Goal: Task Accomplishment & Management: Manage account settings

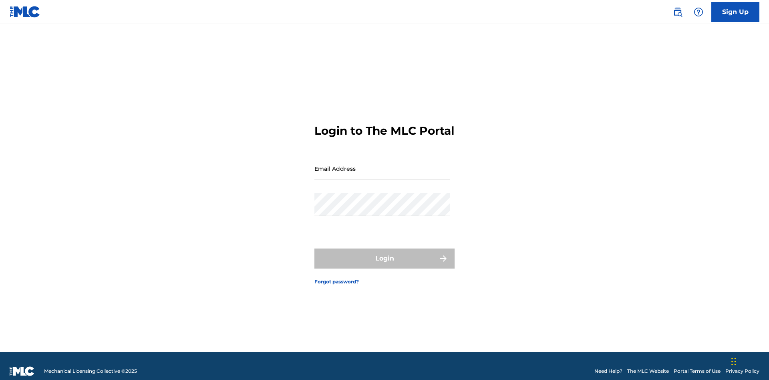
scroll to position [10, 0]
click at [382, 165] on input "Email Address" at bounding box center [381, 168] width 135 height 23
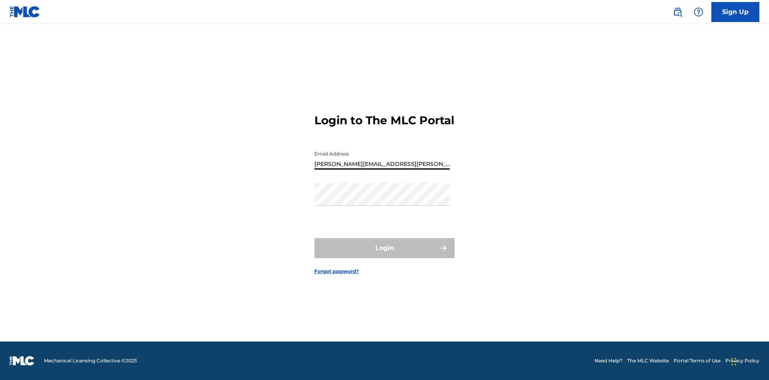
type input "Krystal.Ribble@themlc.com"
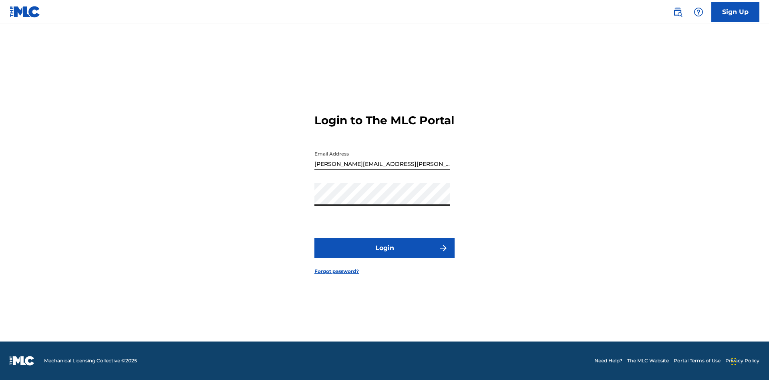
click at [384, 255] on button "Login" at bounding box center [384, 248] width 140 height 20
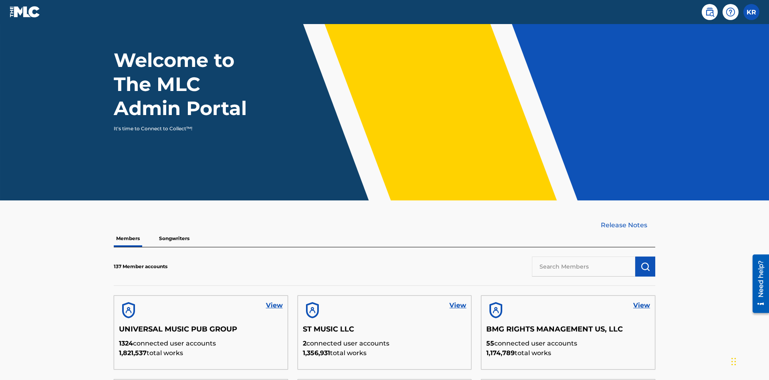
click at [583, 256] on input "text" at bounding box center [583, 266] width 103 height 20
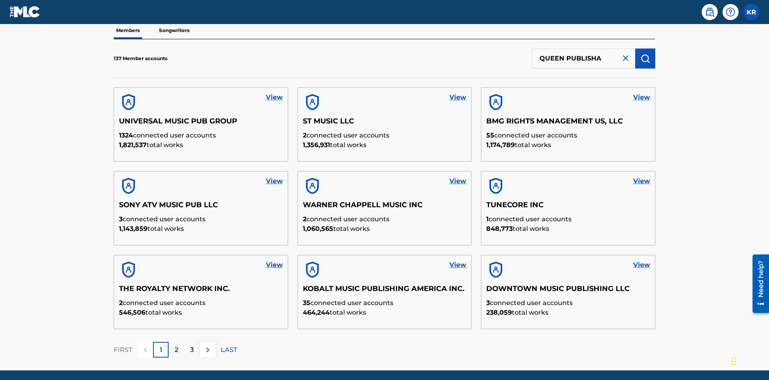
type input "QUEEN PUBLISHA"
click at [645, 54] on img "submit" at bounding box center [645, 59] width 10 height 10
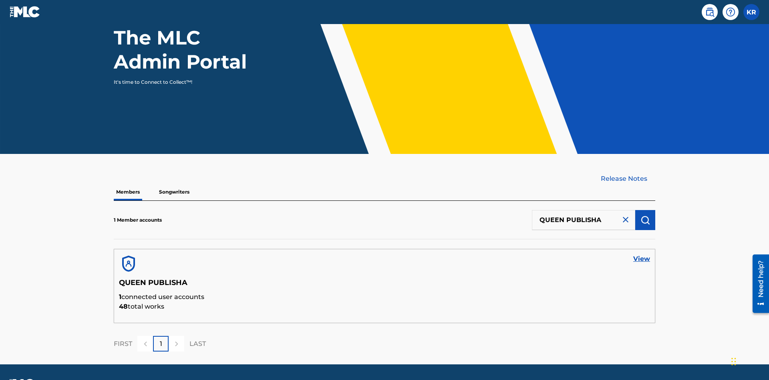
click at [642, 254] on link "View" at bounding box center [641, 259] width 17 height 10
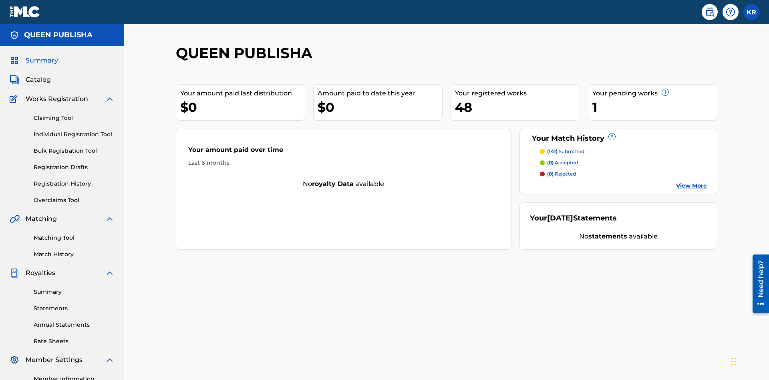
click at [38, 75] on span "Catalog" at bounding box center [38, 80] width 25 height 10
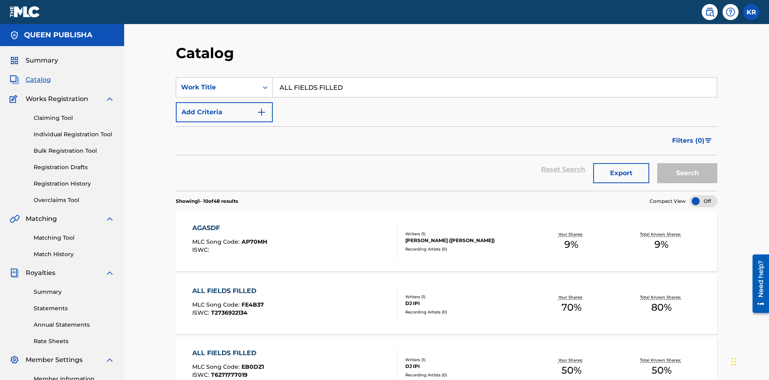
click at [687, 163] on button "Search" at bounding box center [687, 173] width 60 height 20
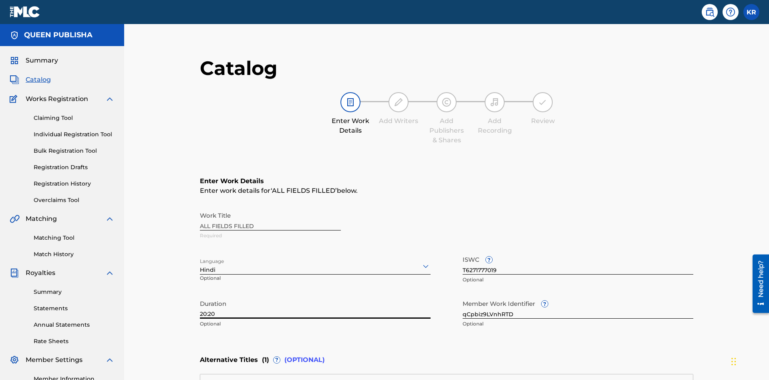
type input "20:20"
click at [421, 261] on icon at bounding box center [426, 266] width 10 height 10
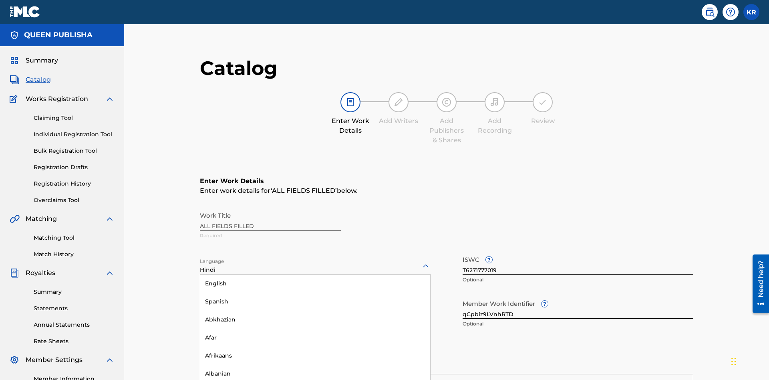
click at [463, 296] on input "qCpbiz9LVnhRTD" at bounding box center [578, 307] width 231 height 23
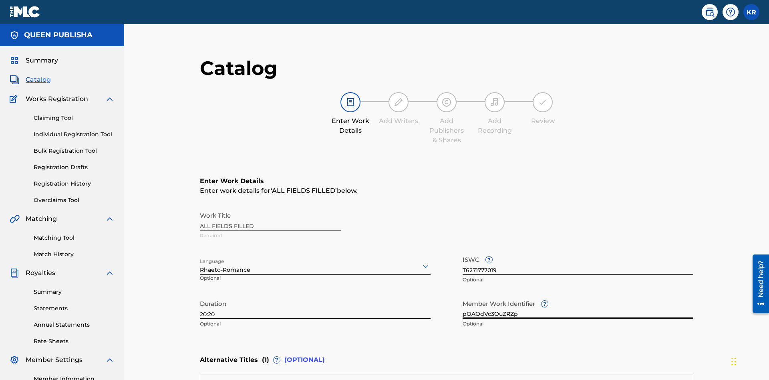
type input "pOAOdVc3OuZRZp"
click at [463, 251] on input "T6271777019" at bounding box center [578, 262] width 231 height 23
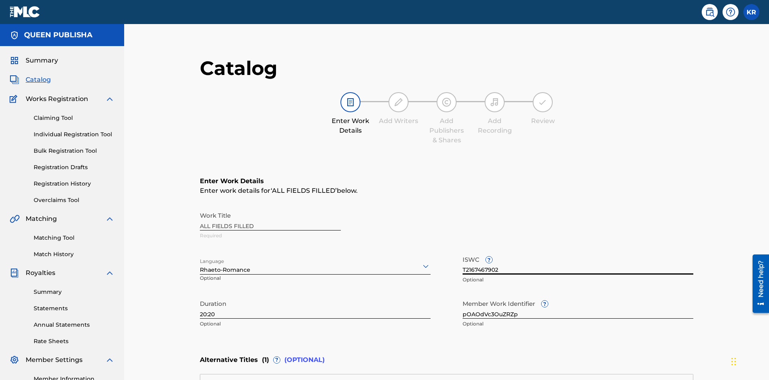
type input "T2167467902"
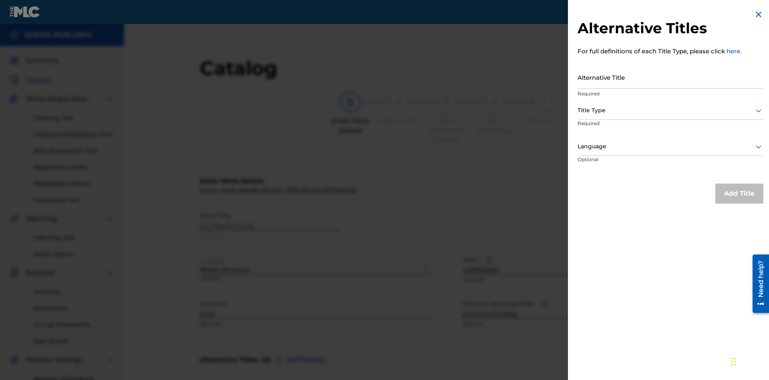
click at [670, 77] on input "Alternative Title" at bounding box center [670, 77] width 186 height 23
type input "uwVq026bmf7YwLtInpcD8iWQpsvGeNaMZLHk1acycwpSguac9v"
click at [670, 110] on div at bounding box center [670, 110] width 186 height 10
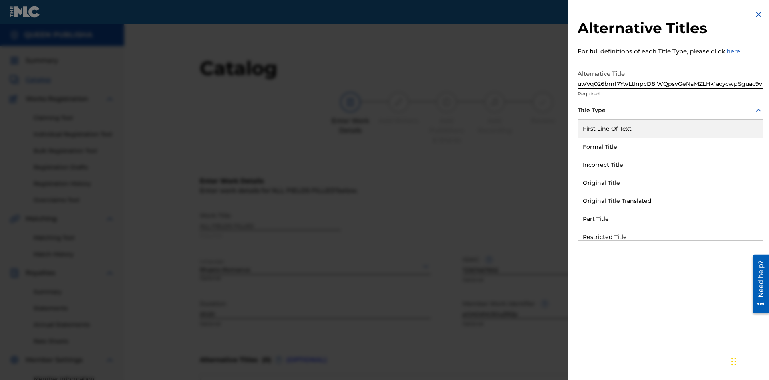
click at [670, 219] on div "Part Title" at bounding box center [670, 219] width 185 height 18
click at [670, 146] on div at bounding box center [670, 146] width 186 height 10
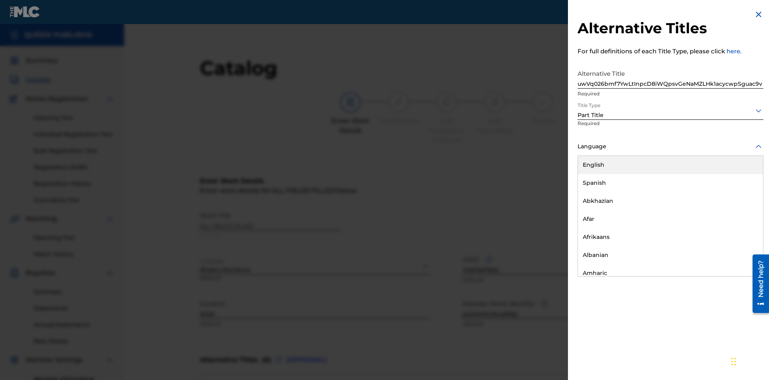
click at [739, 193] on button "Add Title" at bounding box center [739, 193] width 48 height 20
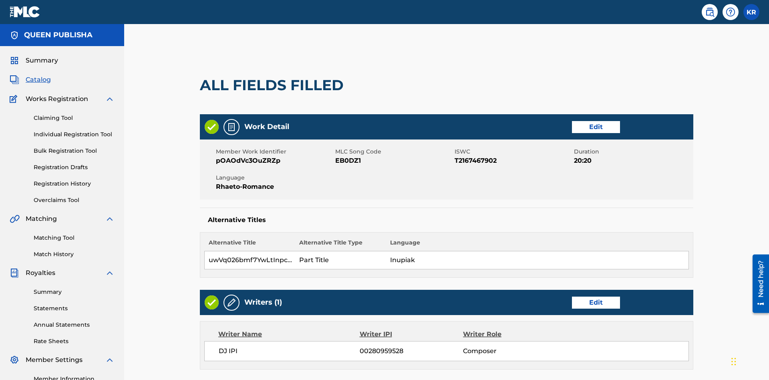
click at [572, 296] on link "Edit" at bounding box center [596, 302] width 48 height 12
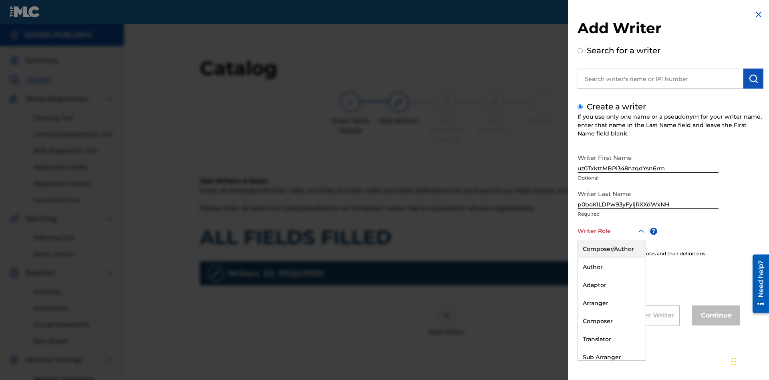
click at [611, 321] on div "Composer" at bounding box center [612, 321] width 68 height 18
click at [648, 269] on input "IPI" at bounding box center [647, 268] width 141 height 23
click at [715, 316] on button "Continue" at bounding box center [716, 315] width 48 height 20
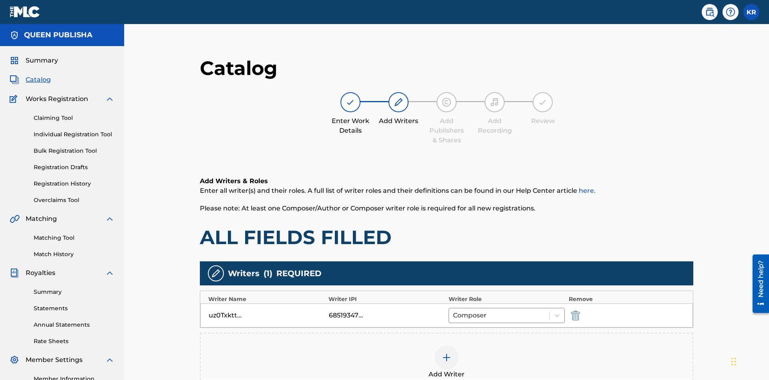
scroll to position [101, 200]
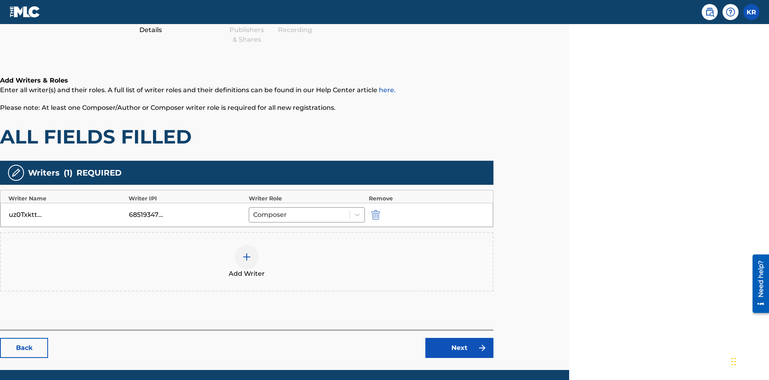
click at [247, 245] on div at bounding box center [247, 257] width 24 height 24
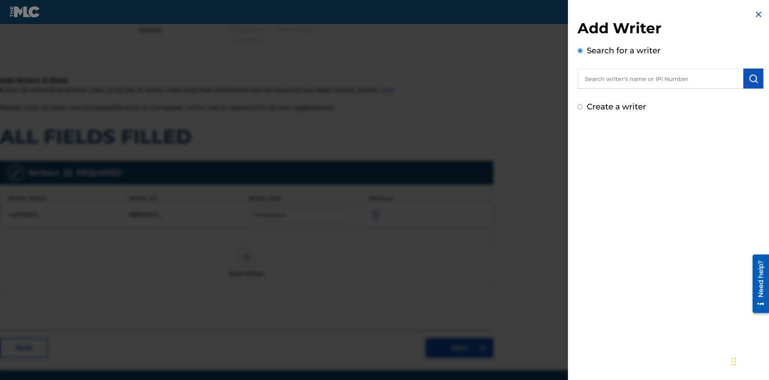
click at [580, 107] on input "Create a writer" at bounding box center [579, 106] width 5 height 5
radio input "false"
radio input "true"
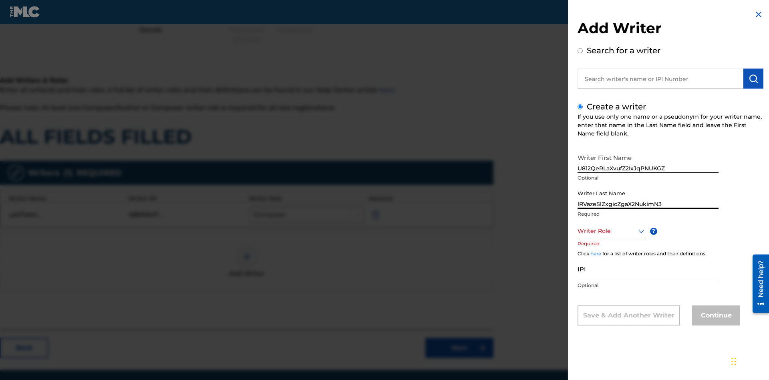
type input "lRVazeSlZxgicZgaX2NukimN3"
click at [611, 231] on div at bounding box center [611, 231] width 68 height 10
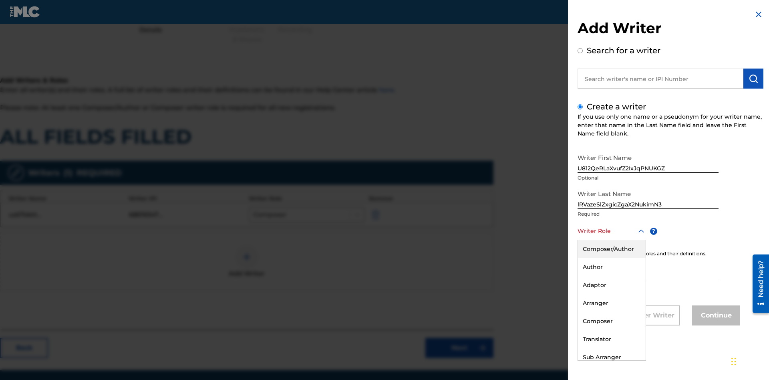
click at [611, 285] on div "Adaptor" at bounding box center [612, 285] width 68 height 18
click at [648, 269] on input "IPI" at bounding box center [647, 268] width 141 height 23
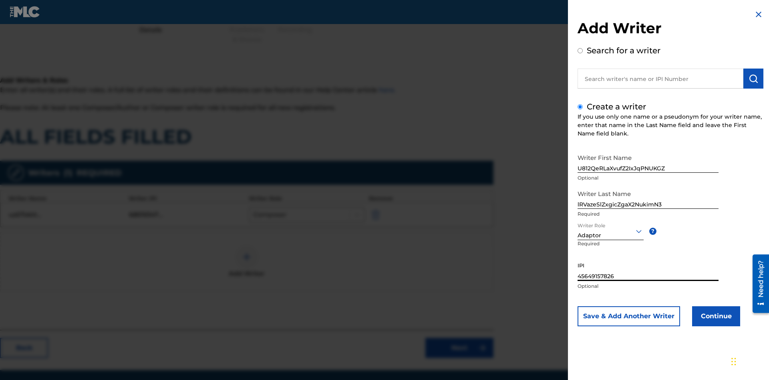
click at [715, 316] on button "Continue" at bounding box center [716, 316] width 48 height 20
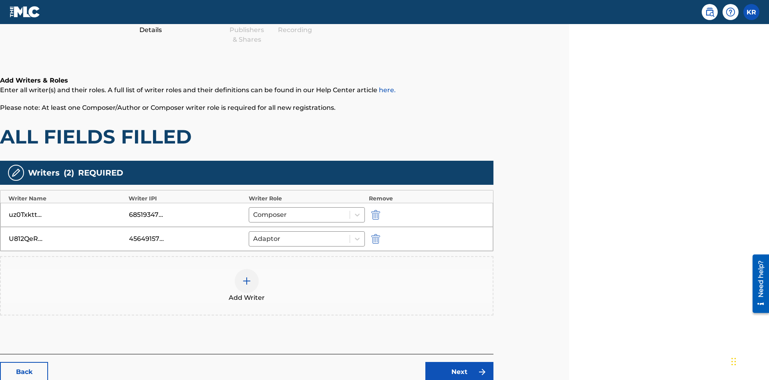
scroll to position [129, 200]
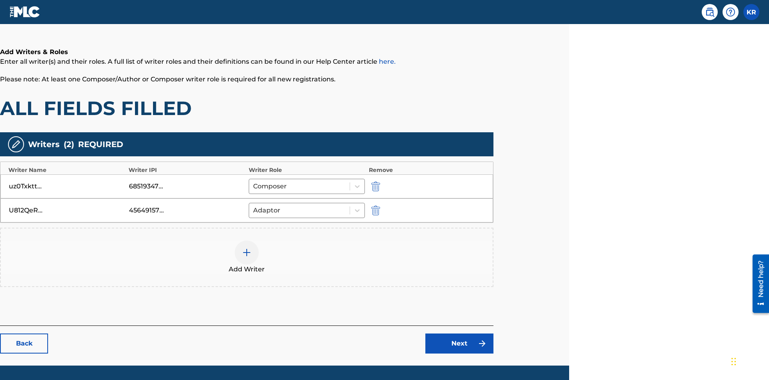
click at [459, 333] on link "Next" at bounding box center [459, 343] width 68 height 20
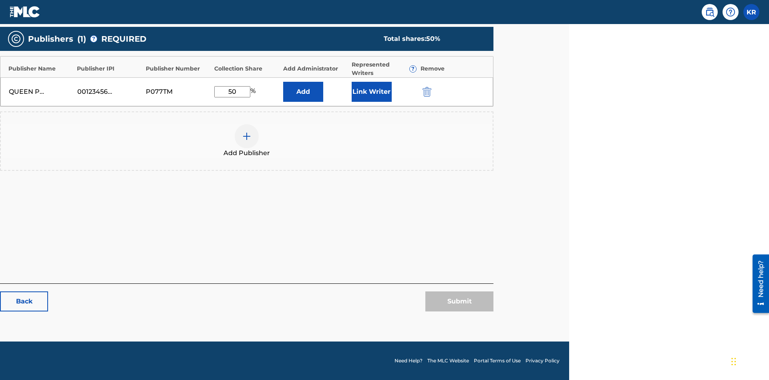
click at [426, 97] on img "submit" at bounding box center [426, 92] width 9 height 10
click at [247, 141] on img at bounding box center [247, 136] width 10 height 10
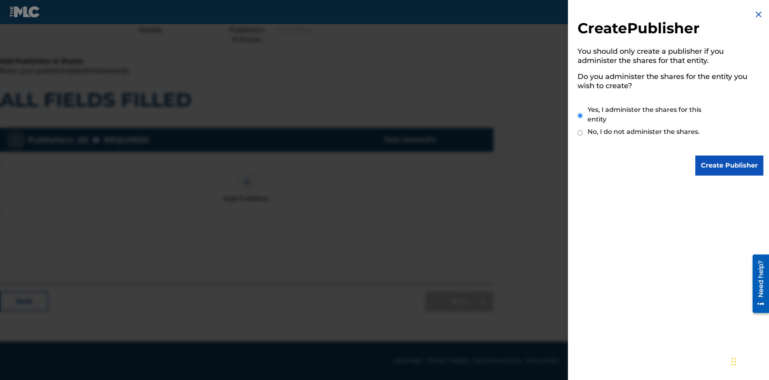
click at [730, 165] on input "Create Publisher" at bounding box center [729, 165] width 68 height 20
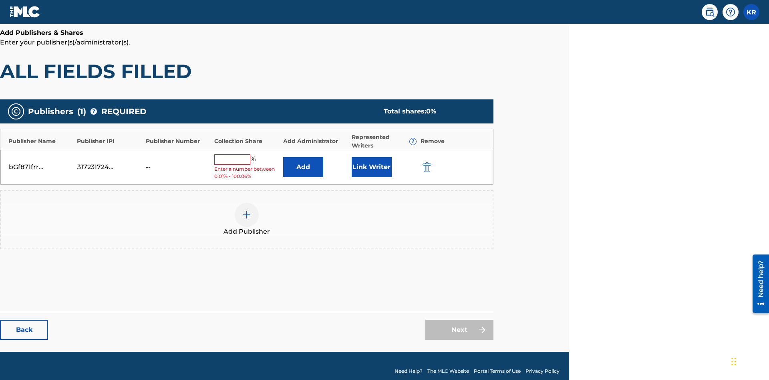
scroll to position [101, 200]
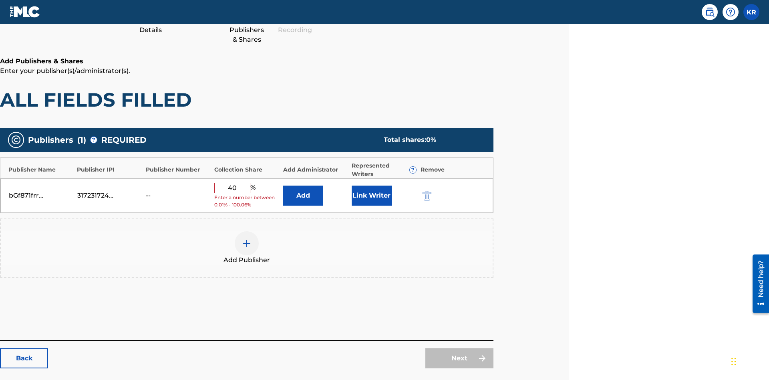
type input "40"
click at [371, 185] on button "Link Writer" at bounding box center [372, 195] width 40 height 20
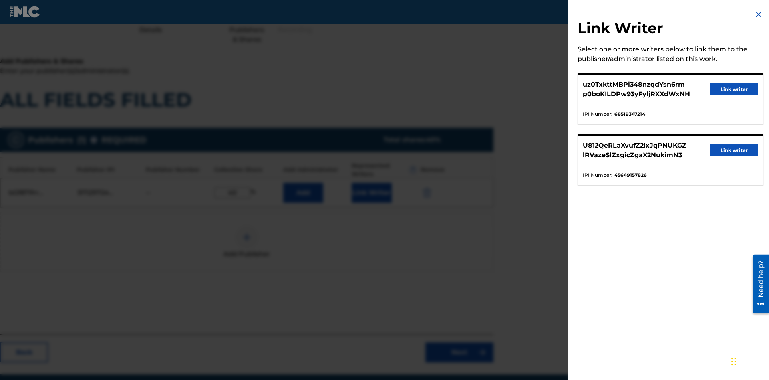
click at [734, 89] on button "Link writer" at bounding box center [734, 89] width 48 height 12
click at [371, 183] on button "Link Writer" at bounding box center [372, 193] width 40 height 20
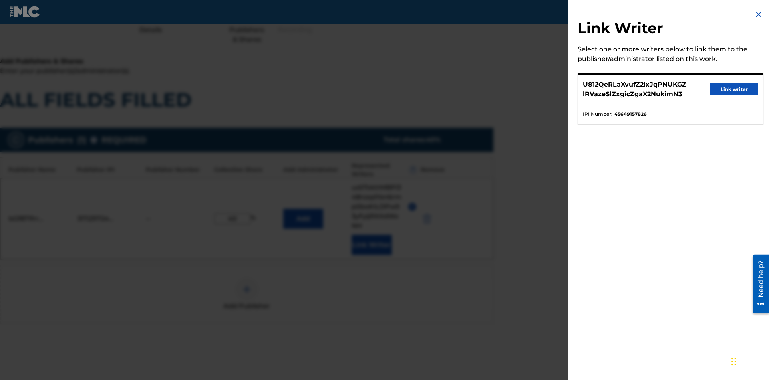
click at [734, 89] on button "Link writer" at bounding box center [734, 89] width 48 height 12
click at [371, 235] on button "Link Writer" at bounding box center [372, 245] width 40 height 20
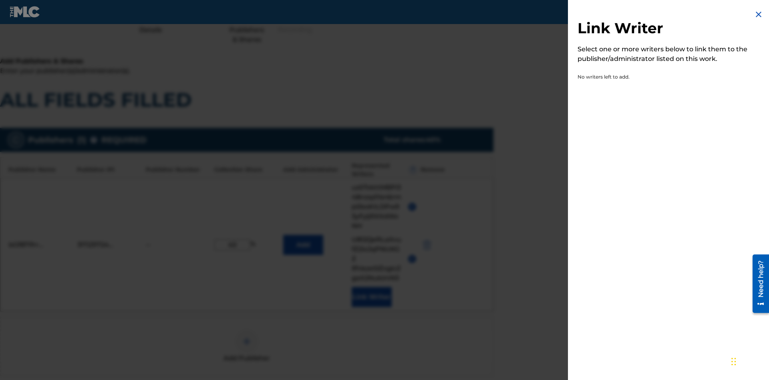
click at [758, 14] on img at bounding box center [759, 15] width 10 height 10
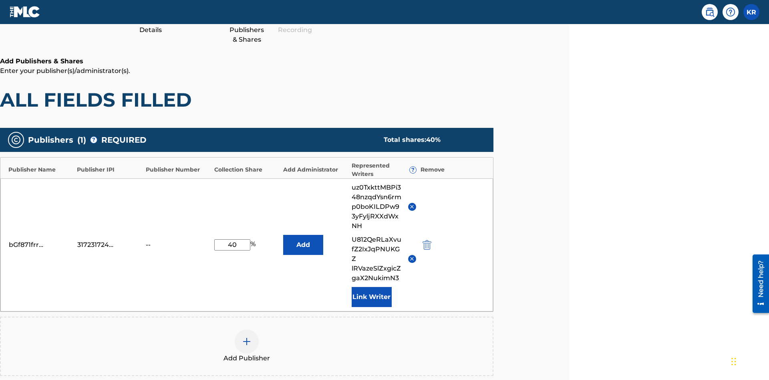
click at [303, 235] on button "Add" at bounding box center [303, 245] width 40 height 20
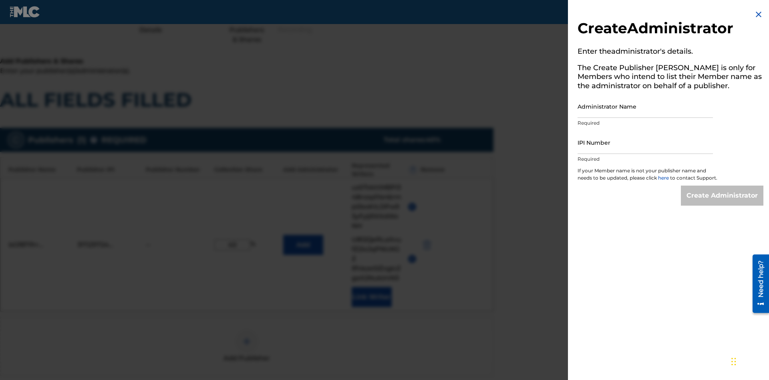
click at [645, 106] on input "Administrator Name" at bounding box center [644, 106] width 135 height 23
click at [645, 142] on input "IPI Number" at bounding box center [644, 142] width 135 height 23
click at [722, 203] on input "Create Administrator" at bounding box center [722, 195] width 82 height 20
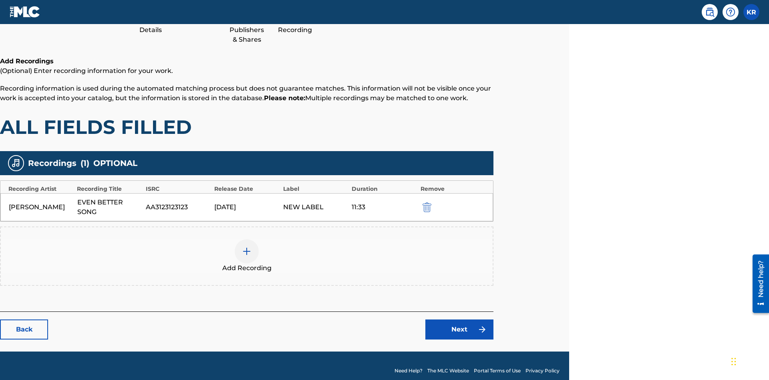
click at [426, 202] on img "submit" at bounding box center [426, 207] width 9 height 10
click at [247, 246] on img at bounding box center [247, 251] width 10 height 10
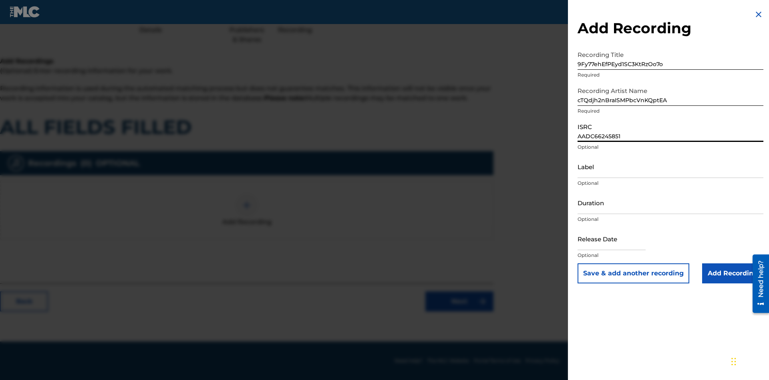
click at [670, 166] on input "Label" at bounding box center [670, 166] width 186 height 23
click at [670, 202] on input "Duration" at bounding box center [670, 202] width 186 height 23
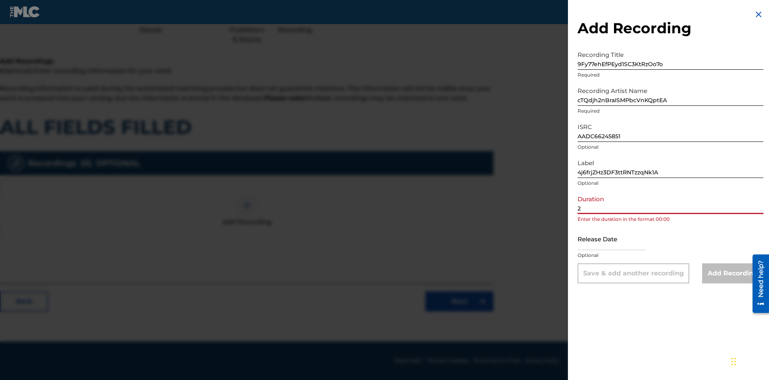
click at [670, 202] on input "2" at bounding box center [670, 202] width 186 height 23
click at [618, 239] on input "text" at bounding box center [611, 238] width 68 height 23
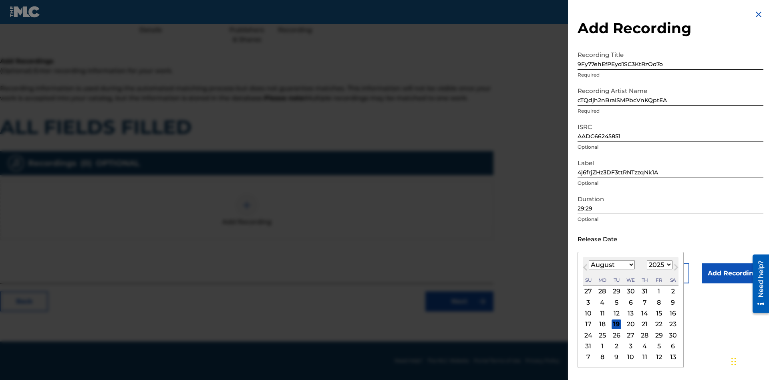
click at [658, 265] on select "1900 1901 1902 1903 1904 1905 1906 1907 1908 1909 1910 1911 1912 1913 1914 1915…" at bounding box center [660, 264] width 26 height 9
click at [616, 302] on div "5" at bounding box center [617, 302] width 10 height 10
click at [732, 273] on input "Add Recording" at bounding box center [732, 273] width 61 height 20
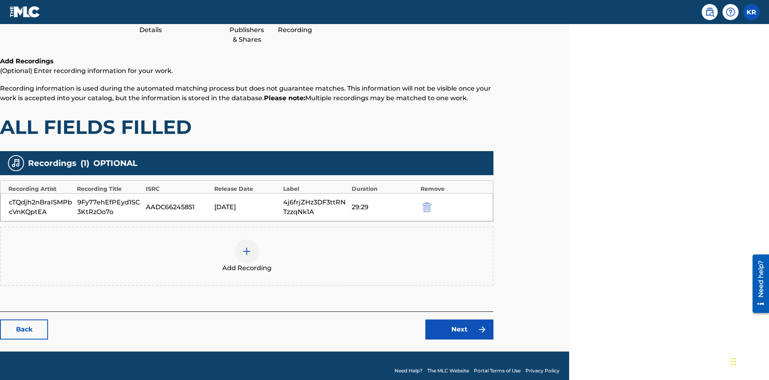
click at [459, 319] on link "Next" at bounding box center [459, 329] width 68 height 20
